Goal: Task Accomplishment & Management: Manage account settings

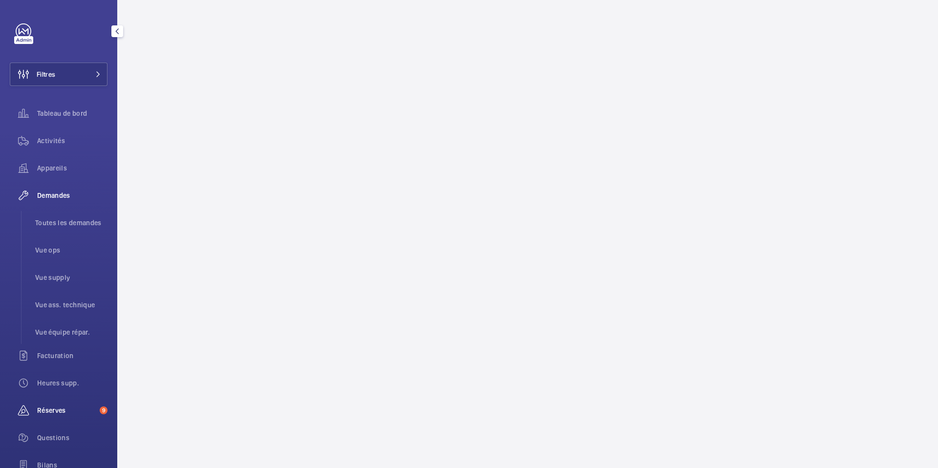
scroll to position [110, 0]
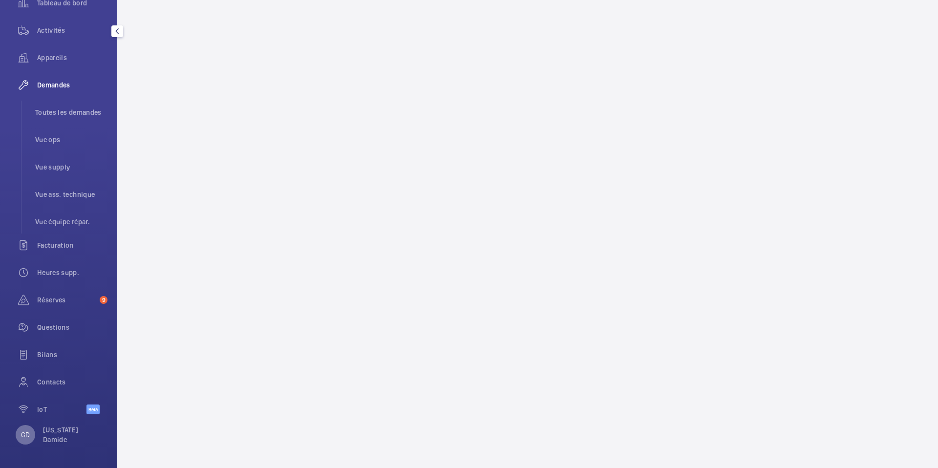
click at [26, 435] on p "GD" at bounding box center [25, 435] width 9 height 10
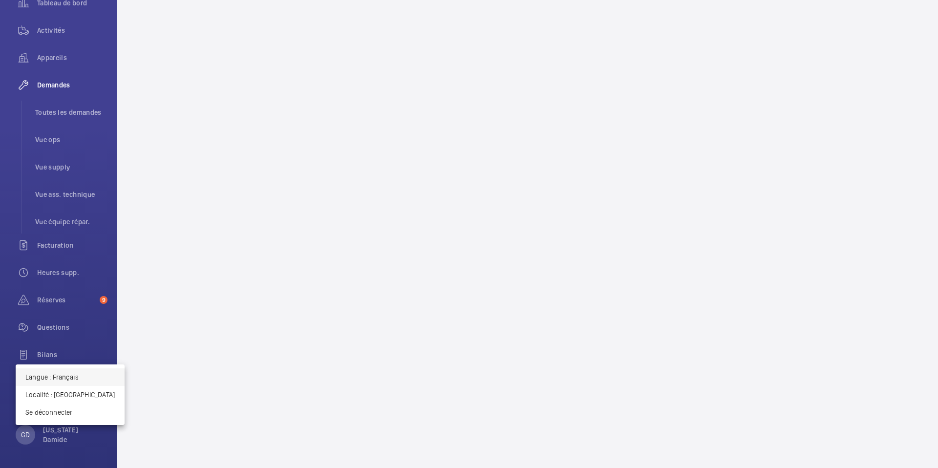
click at [76, 374] on p "Langue : Français" at bounding box center [69, 377] width 89 height 10
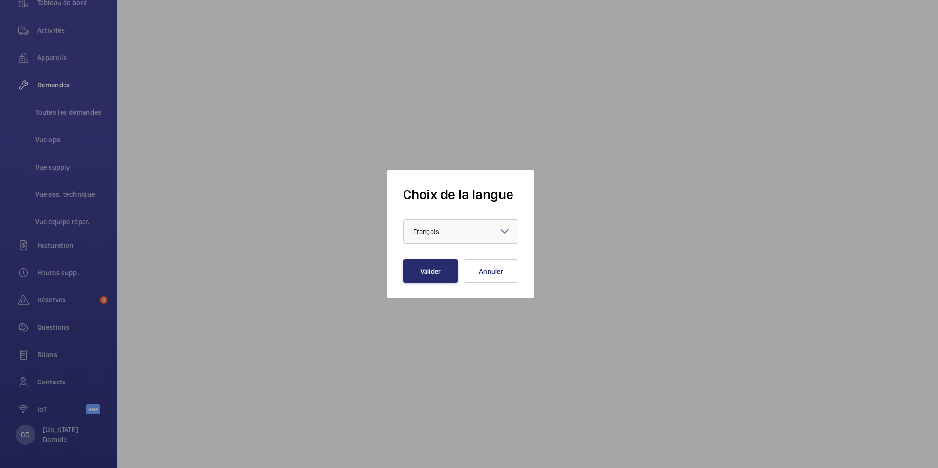
click at [413, 235] on span "Français" at bounding box center [426, 232] width 26 height 8
click at [442, 259] on span "English" at bounding box center [460, 261] width 95 height 10
click at [438, 278] on button "Valider" at bounding box center [430, 270] width 55 height 23
